Goal: Information Seeking & Learning: Learn about a topic

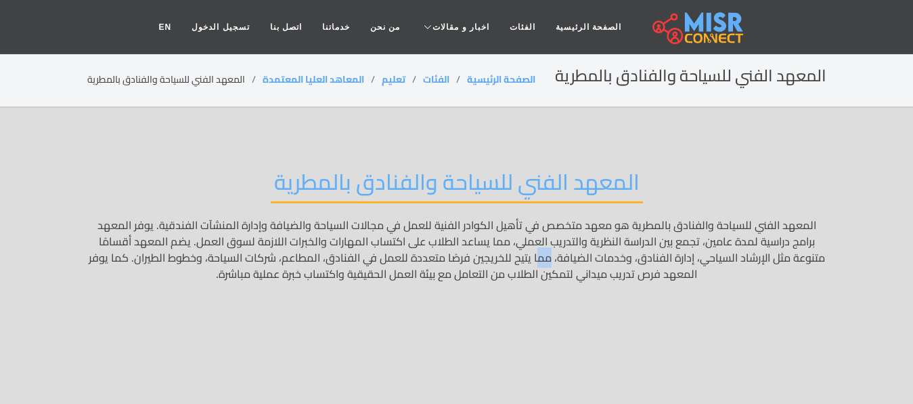
drag, startPoint x: 606, startPoint y: 259, endPoint x: 595, endPoint y: 262, distance: 11.2
click at [595, 262] on p "المعهد الفني للسياحة والفنادق بالمطرية هو معهد متخصص في تأهيل الكوادر الفنية لل…" at bounding box center [456, 306] width 739 height 179
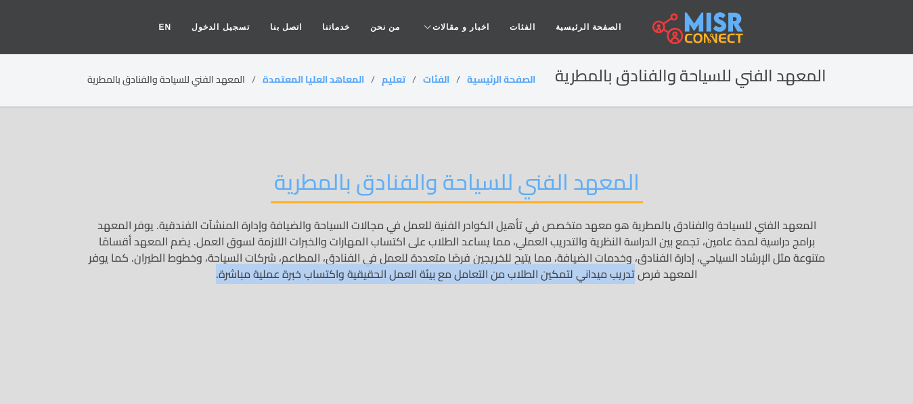
drag, startPoint x: 664, startPoint y: 274, endPoint x: 249, endPoint y: 265, distance: 414.5
click at [249, 265] on p "المعهد الفني للسياحة والفنادق بالمطرية هو معهد متخصص في تأهيل الكوادر الفنية لل…" at bounding box center [456, 306] width 739 height 179
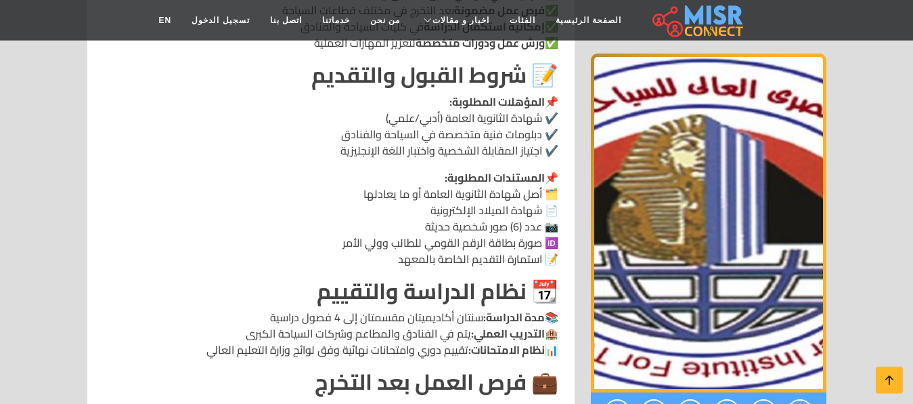
scroll to position [1381, 0]
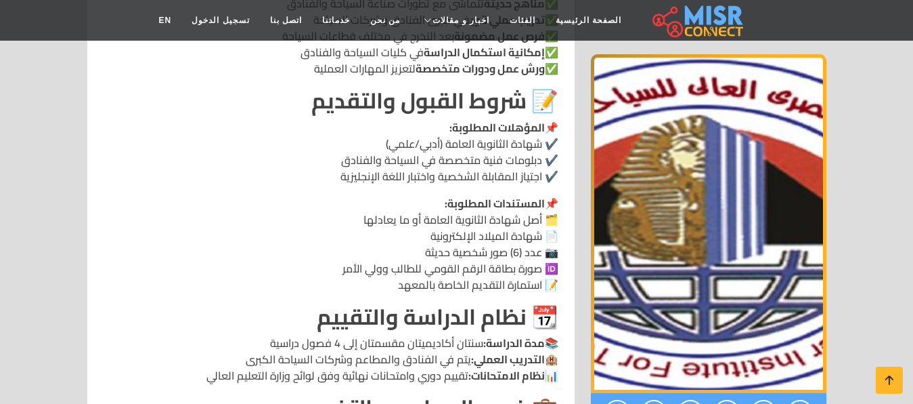
drag, startPoint x: 238, startPoint y: 280, endPoint x: 502, endPoint y: 280, distance: 264.8
click at [502, 334] on p "📚 مدة الدراسة: سنتان أكاديميتان مقسمتان إلى 4 فصول دراسية 🏨 التدريب العملي: يتم…" at bounding box center [331, 358] width 455 height 49
drag, startPoint x: 200, startPoint y: 296, endPoint x: 529, endPoint y: 261, distance: 330.9
click at [529, 334] on p "📚 مدة الدراسة: سنتان أكاديميتان مقسمتان إلى 4 فصول دراسية 🏨 التدريب العملي: يتم…" at bounding box center [331, 358] width 455 height 49
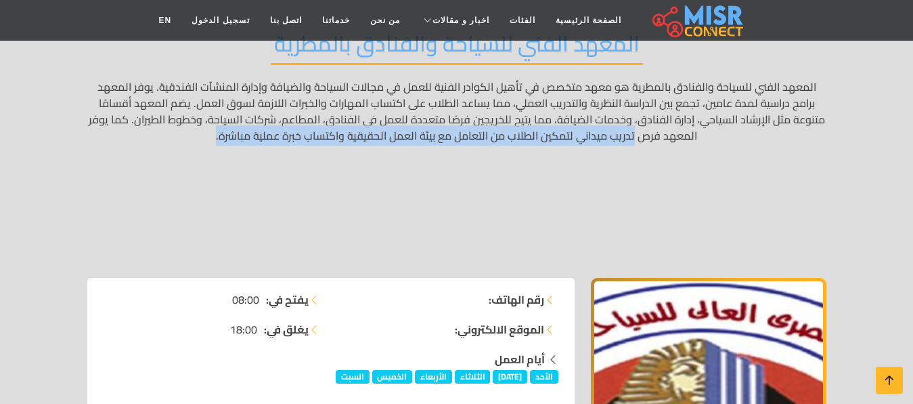
scroll to position [0, 0]
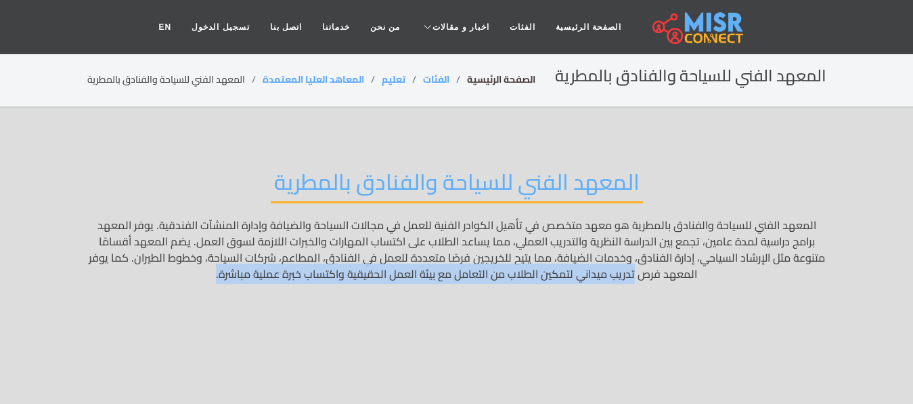
click at [503, 75] on link "الصفحة الرئيسية" at bounding box center [501, 79] width 68 height 18
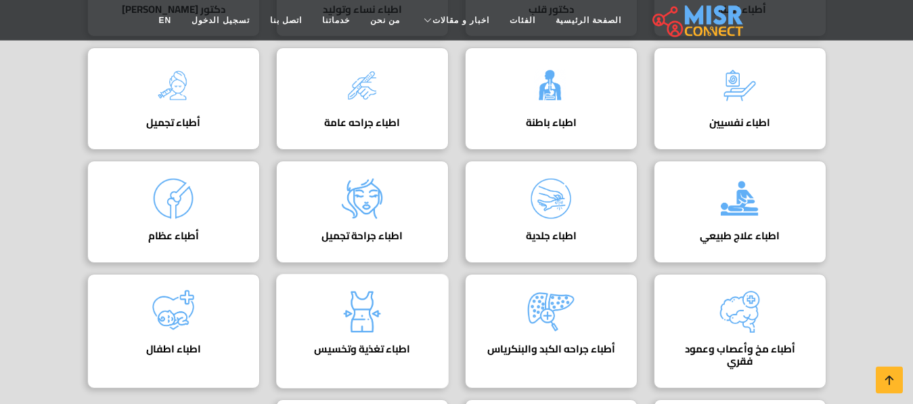
scroll to position [414, 0]
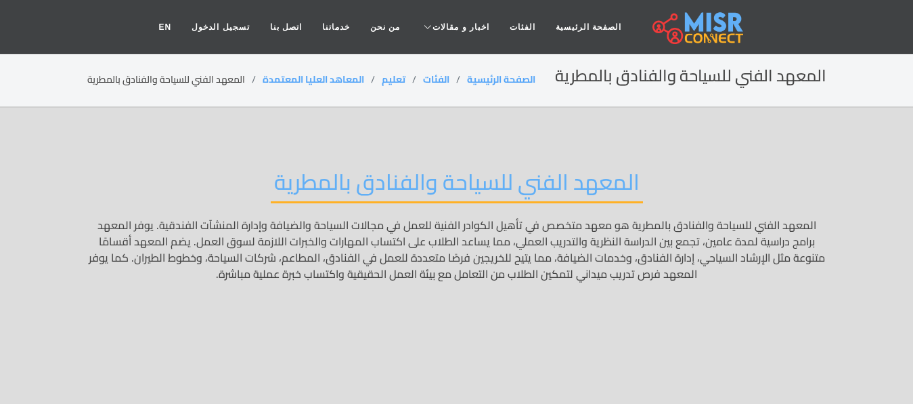
click at [469, 359] on p "المعهد الفني للسياحة والفنادق بالمطرية هو معهد متخصص في تأهيل الكوادر الفنية لل…" at bounding box center [456, 306] width 739 height 179
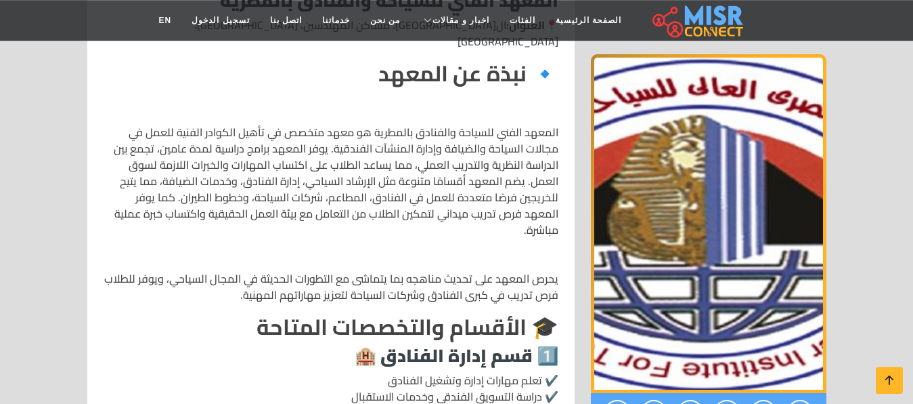
scroll to position [691, 0]
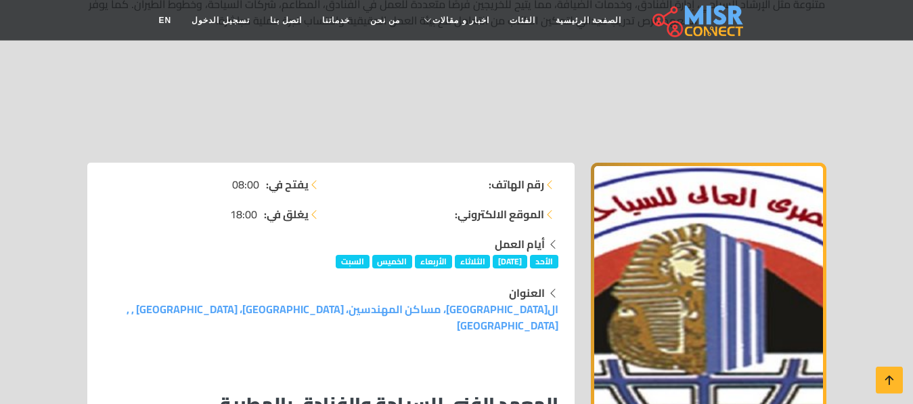
scroll to position [276, 0]
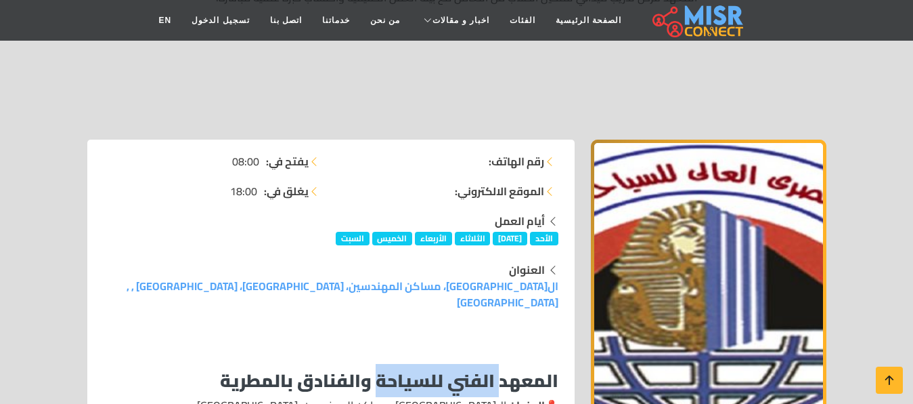
drag, startPoint x: 375, startPoint y: 337, endPoint x: 502, endPoint y: 334, distance: 127.3
click at [502, 364] on strong "المعهد الفني للسياحة والفنادق بالمطرية" at bounding box center [389, 380] width 339 height 33
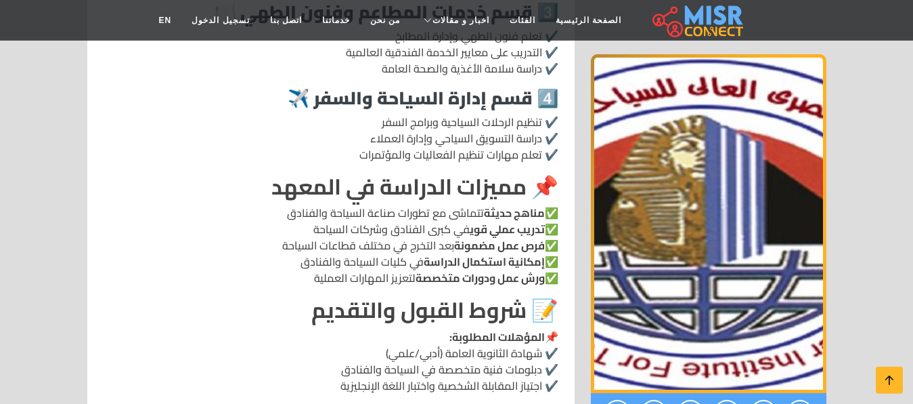
scroll to position [1174, 0]
